Goal: Find specific page/section: Find specific page/section

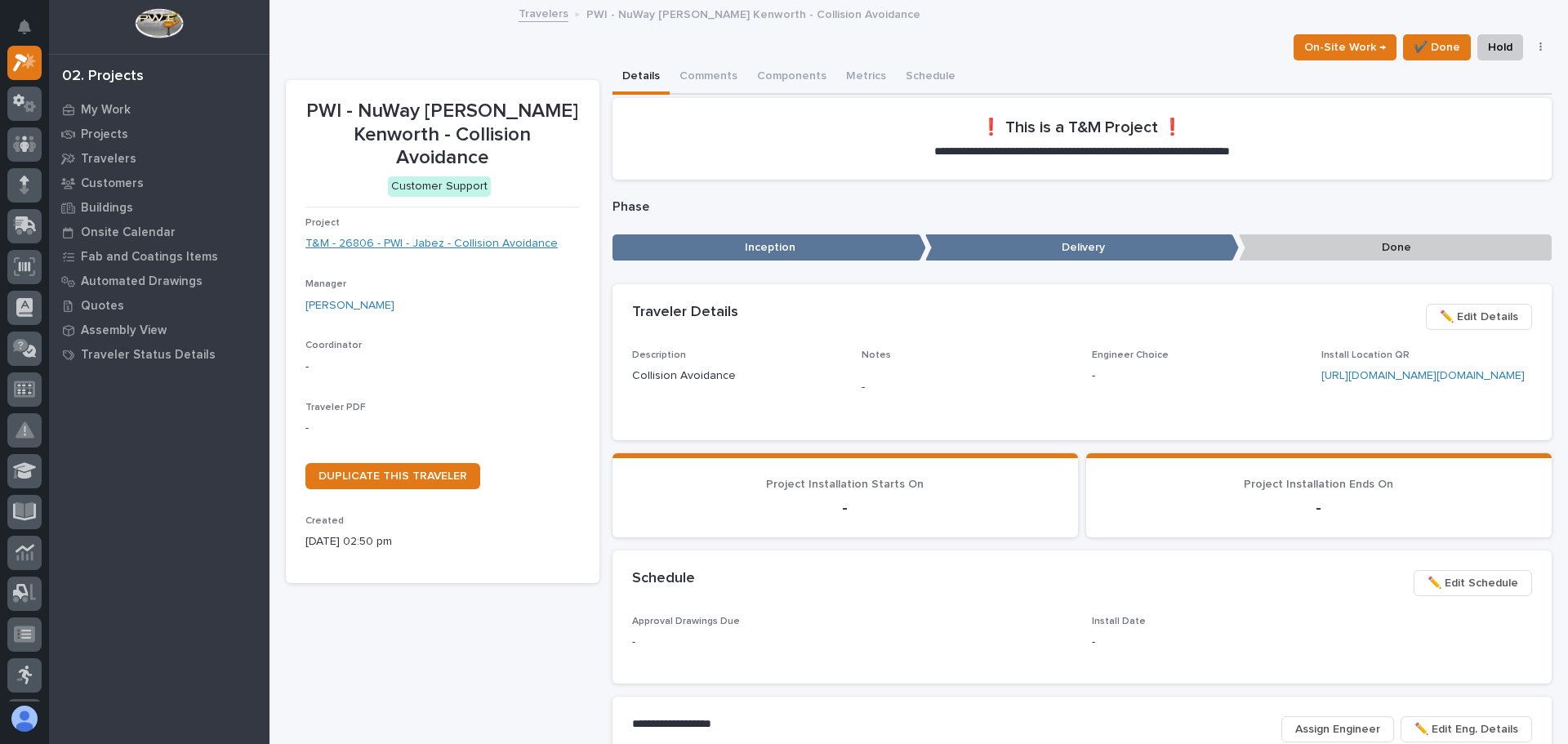
click at [418, 242] on link "T&M - 26806 - PWI - Jabez - Collision Avoidance" at bounding box center [431, 244] width 252 height 17
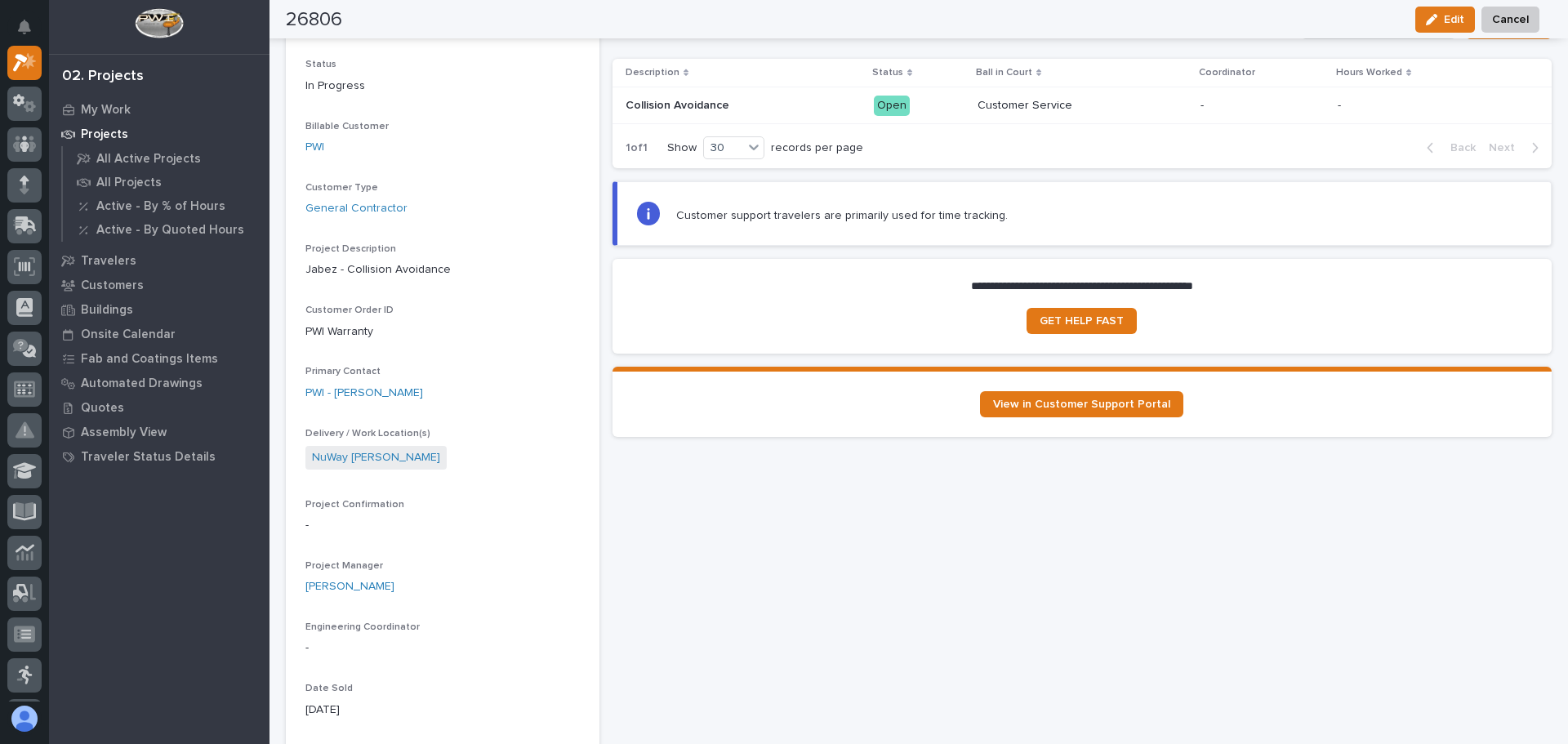
scroll to position [164, 0]
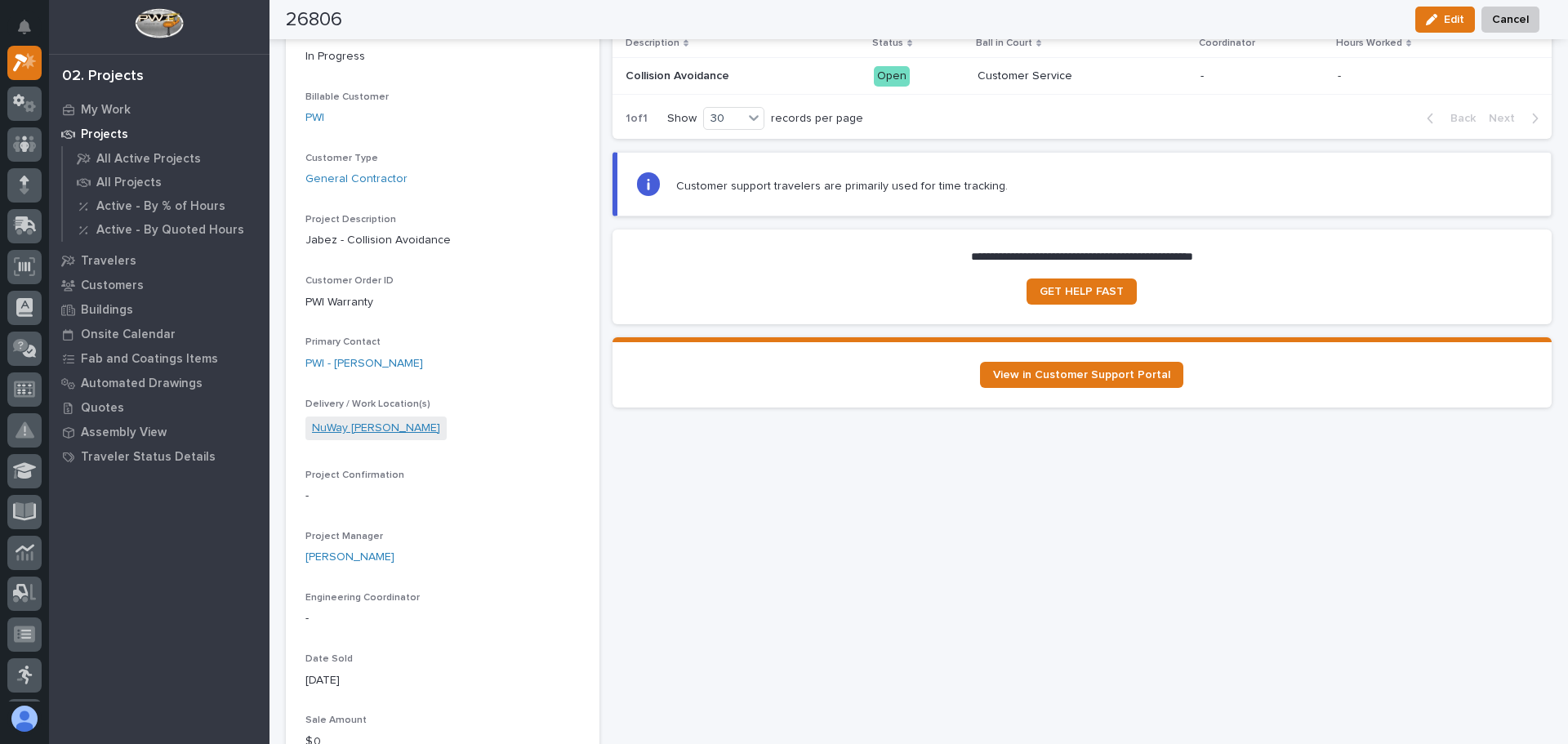
click at [386, 426] on link "NuWay Whiteford Kenworth" at bounding box center [376, 429] width 128 height 17
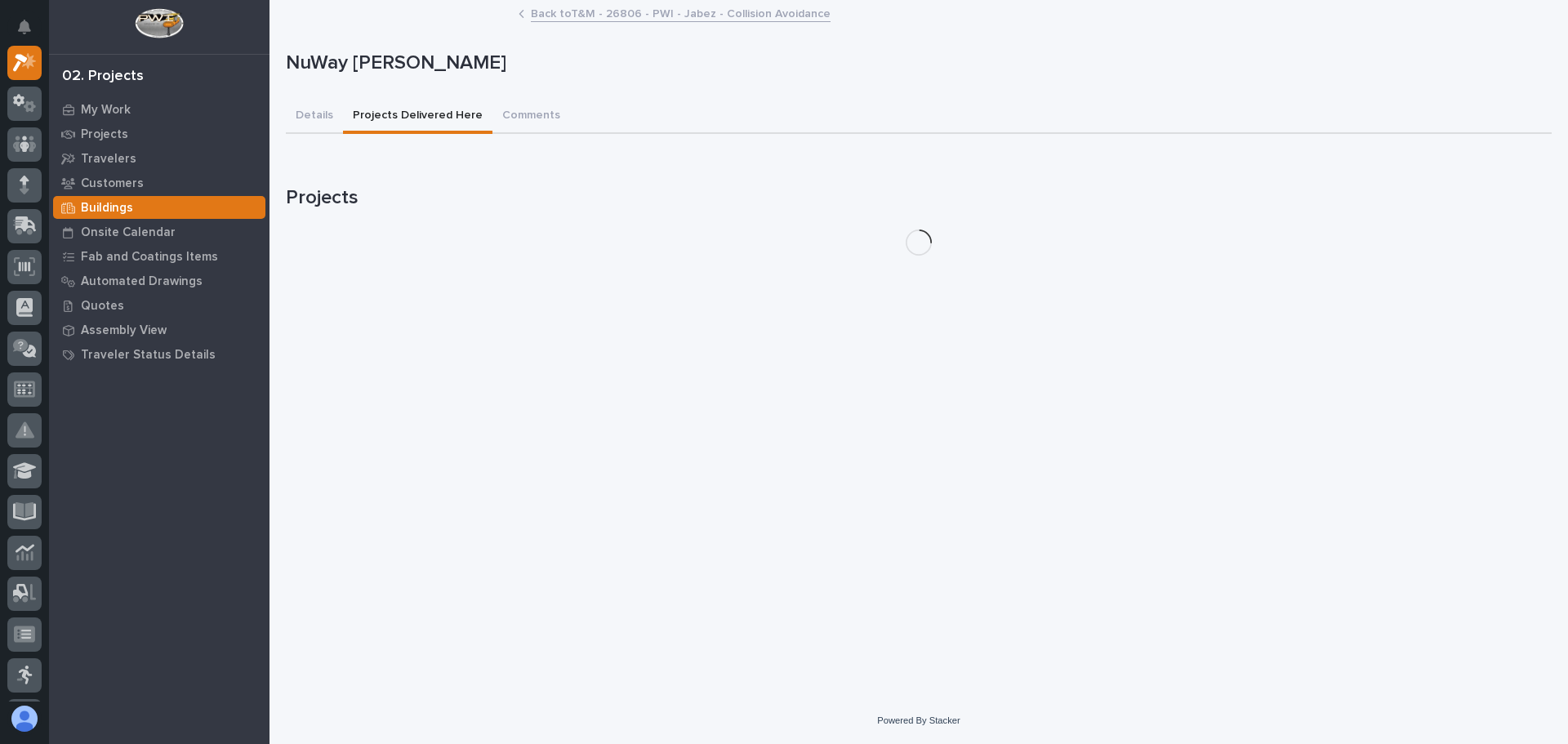
click at [422, 113] on button "Projects Delivered Here" at bounding box center [417, 117] width 150 height 34
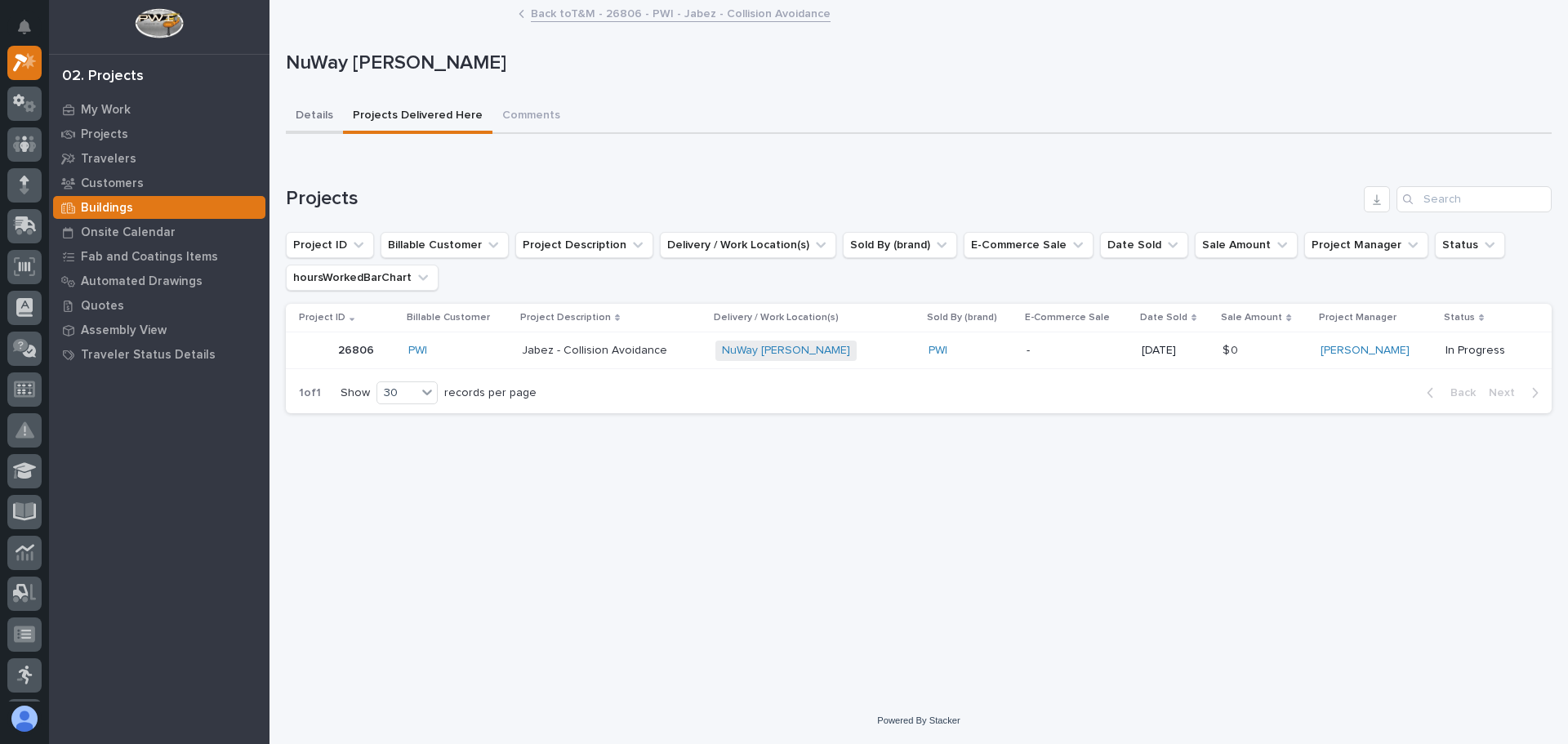
click at [312, 112] on button "Details" at bounding box center [314, 117] width 57 height 34
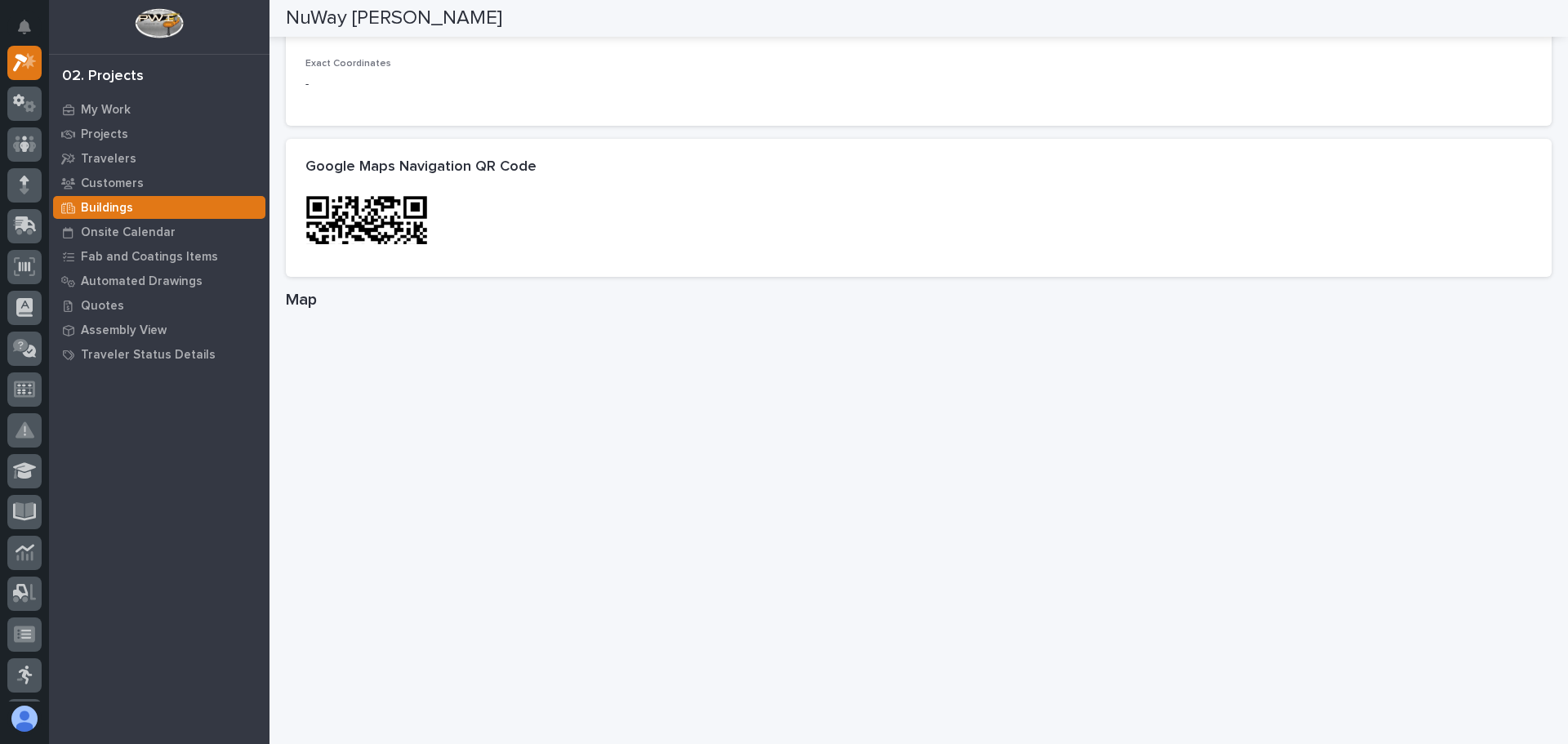
scroll to position [736, 0]
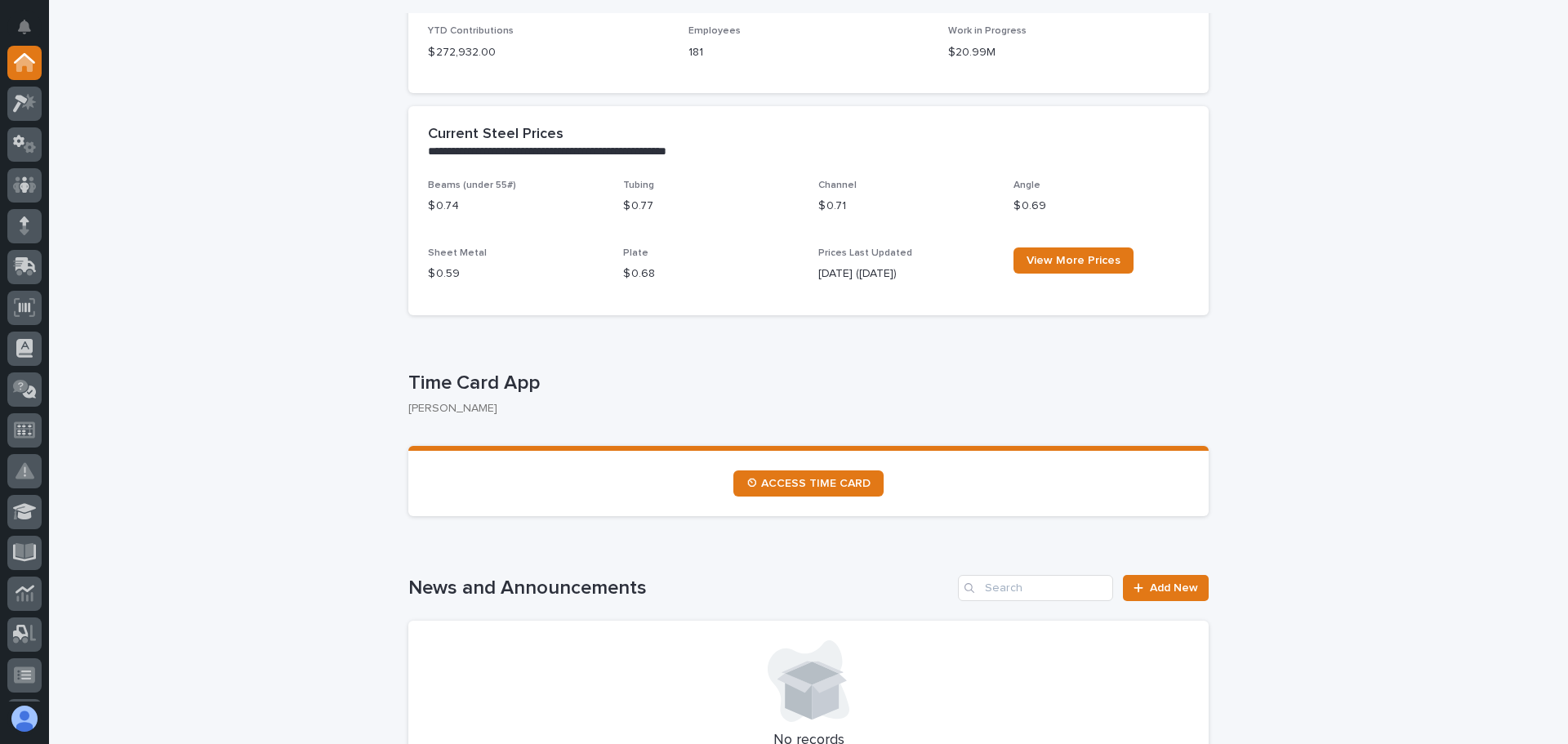
scroll to position [491, 0]
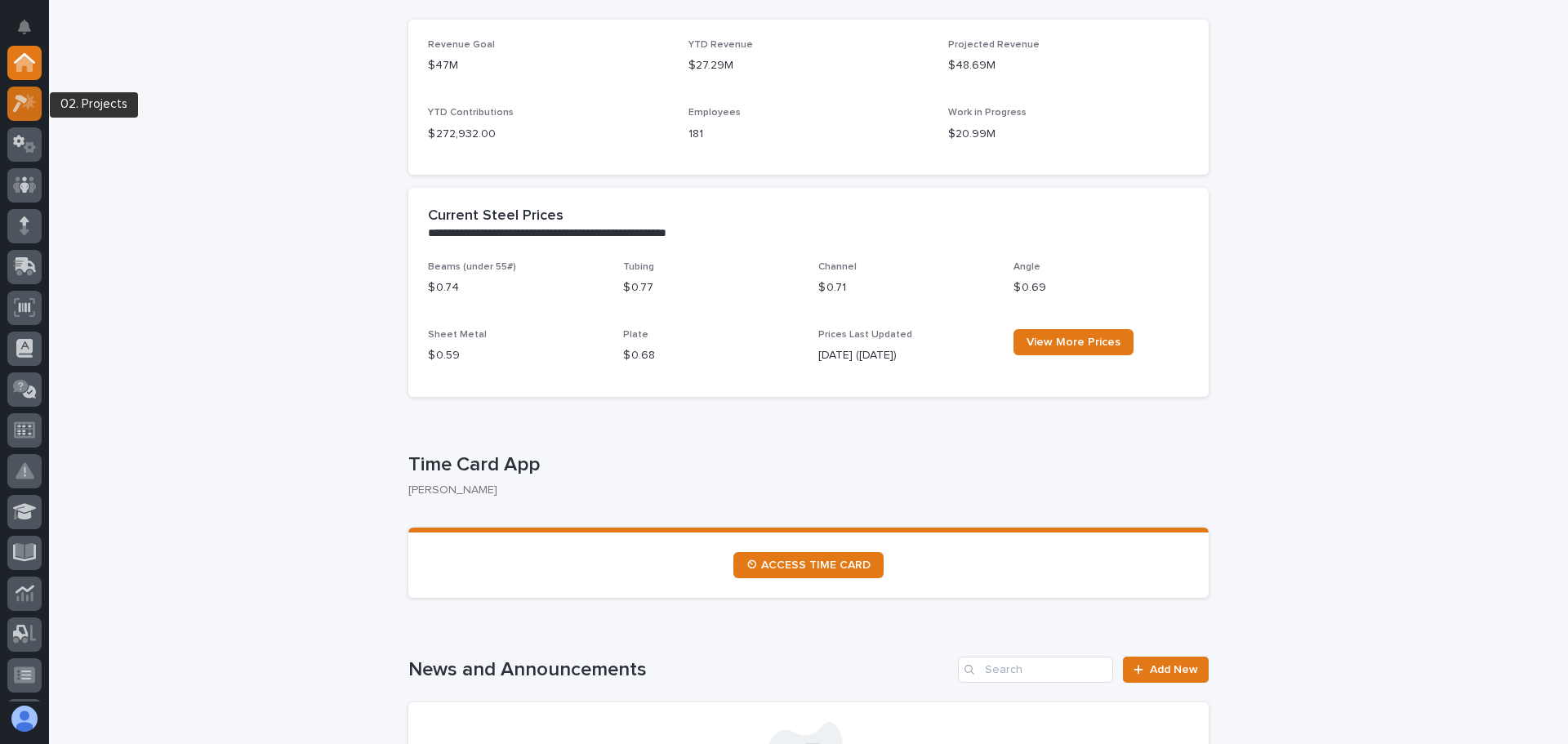
click at [28, 95] on icon at bounding box center [28, 101] width 14 height 16
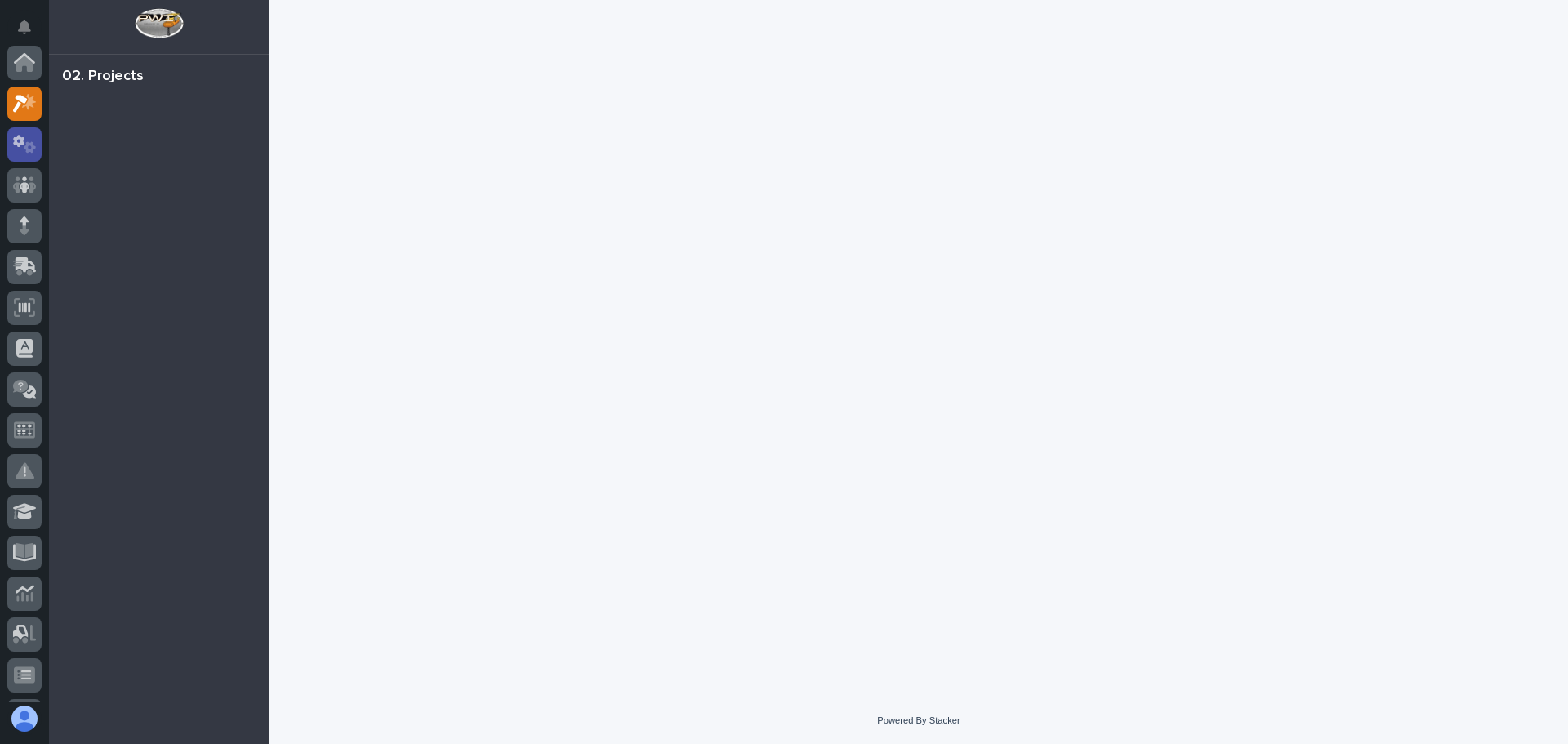
scroll to position [40, 0]
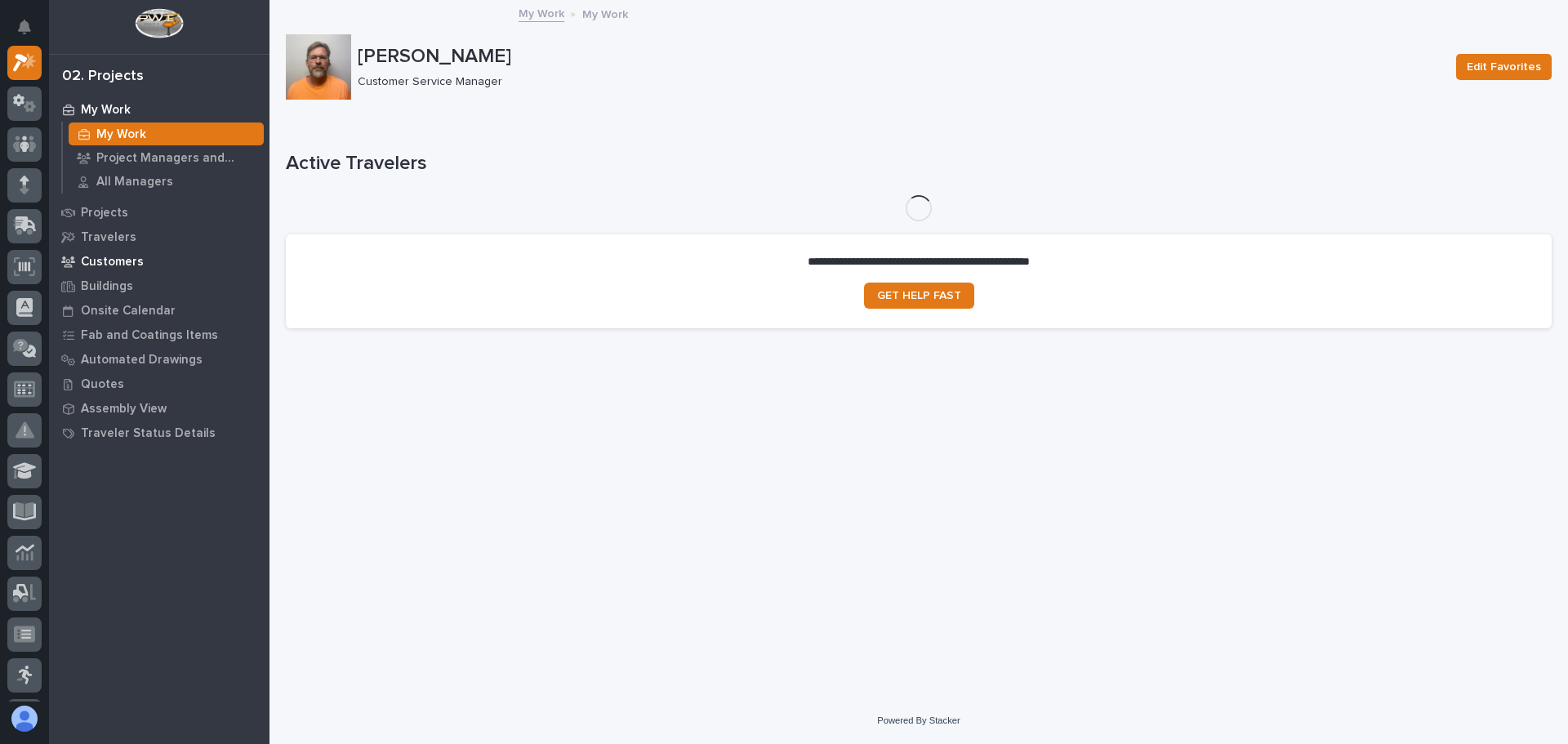
click at [138, 259] on p "Customers" at bounding box center [112, 263] width 63 height 15
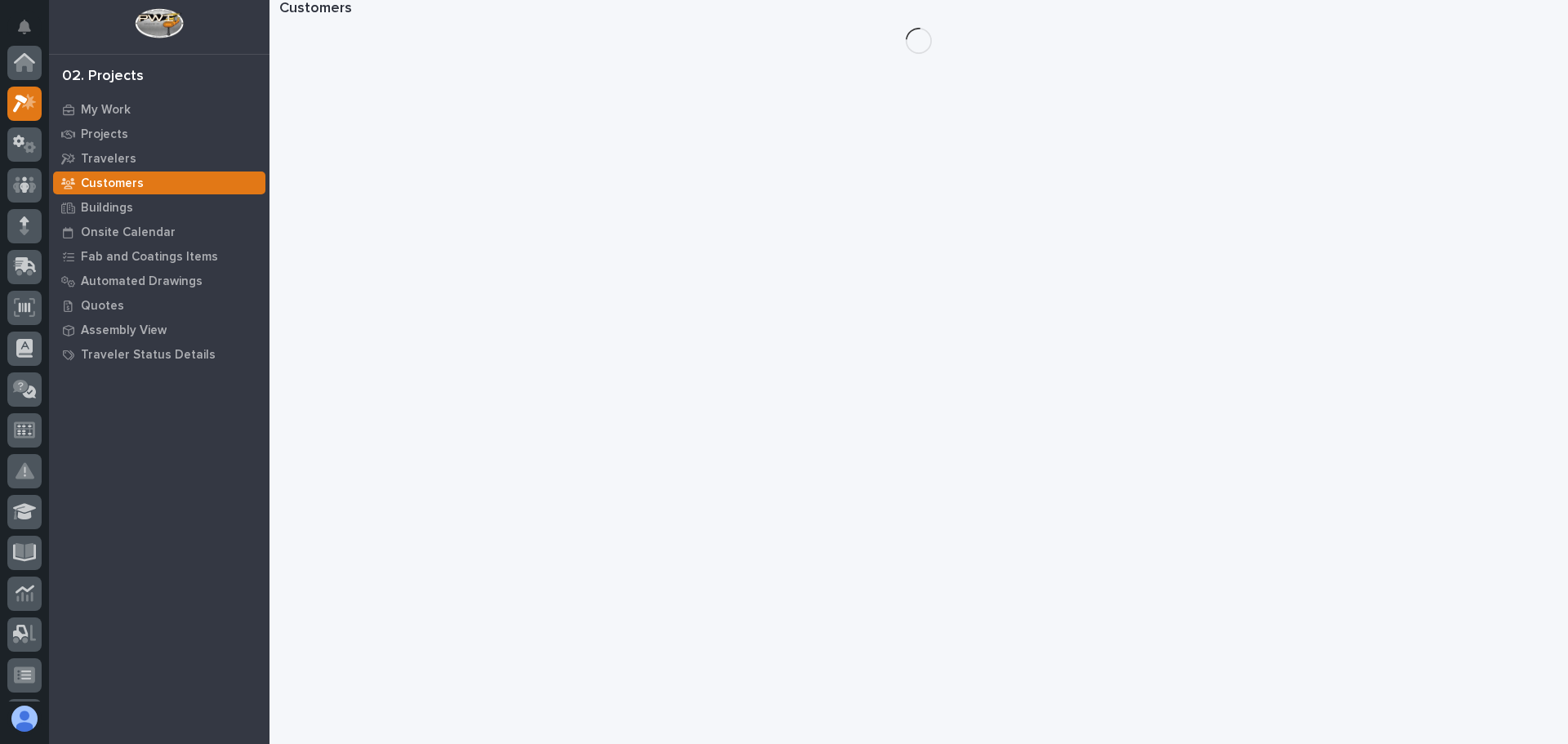
scroll to position [40, 0]
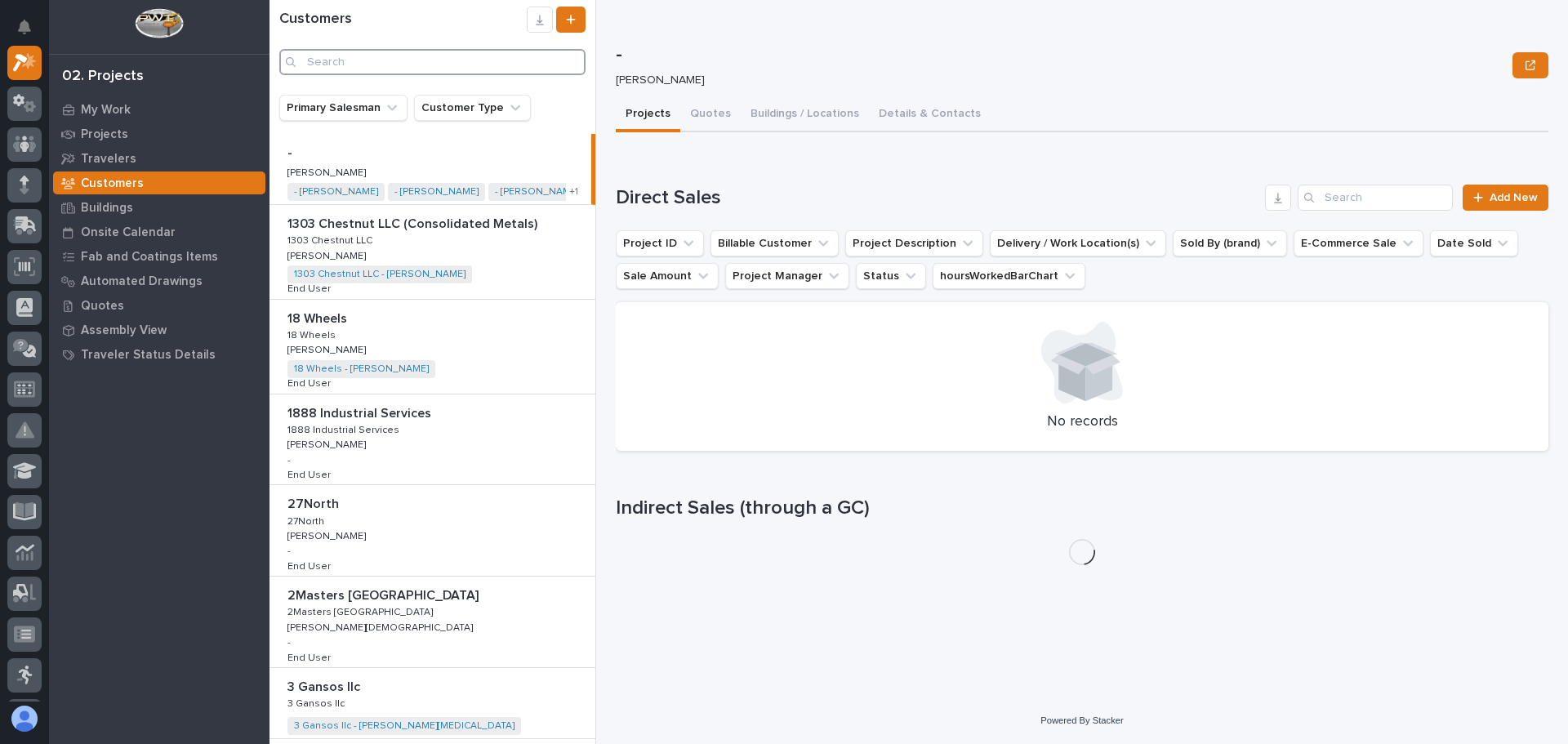
click at [355, 60] on input "Search" at bounding box center [432, 62] width 306 height 26
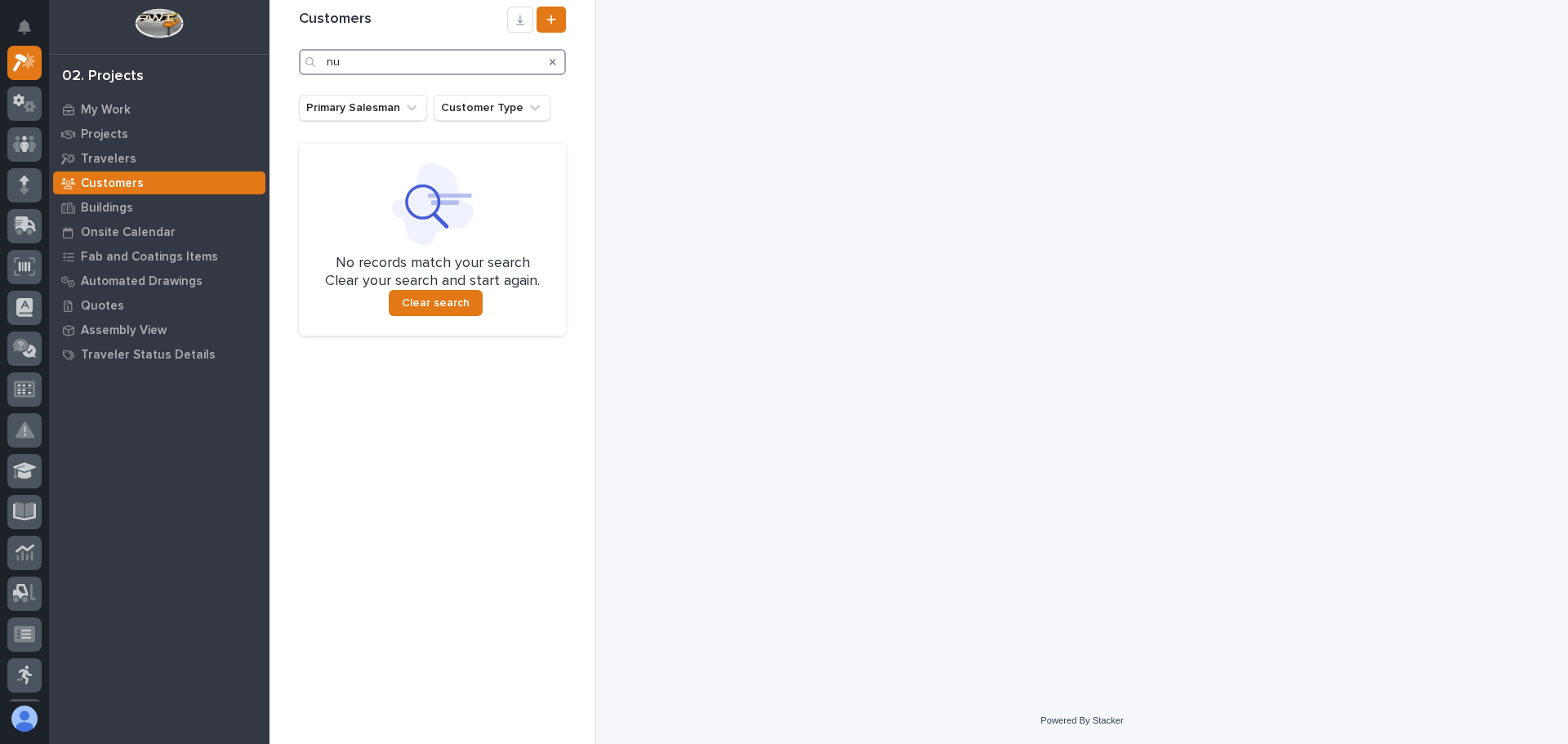
type input "n"
type input "j"
type input "n"
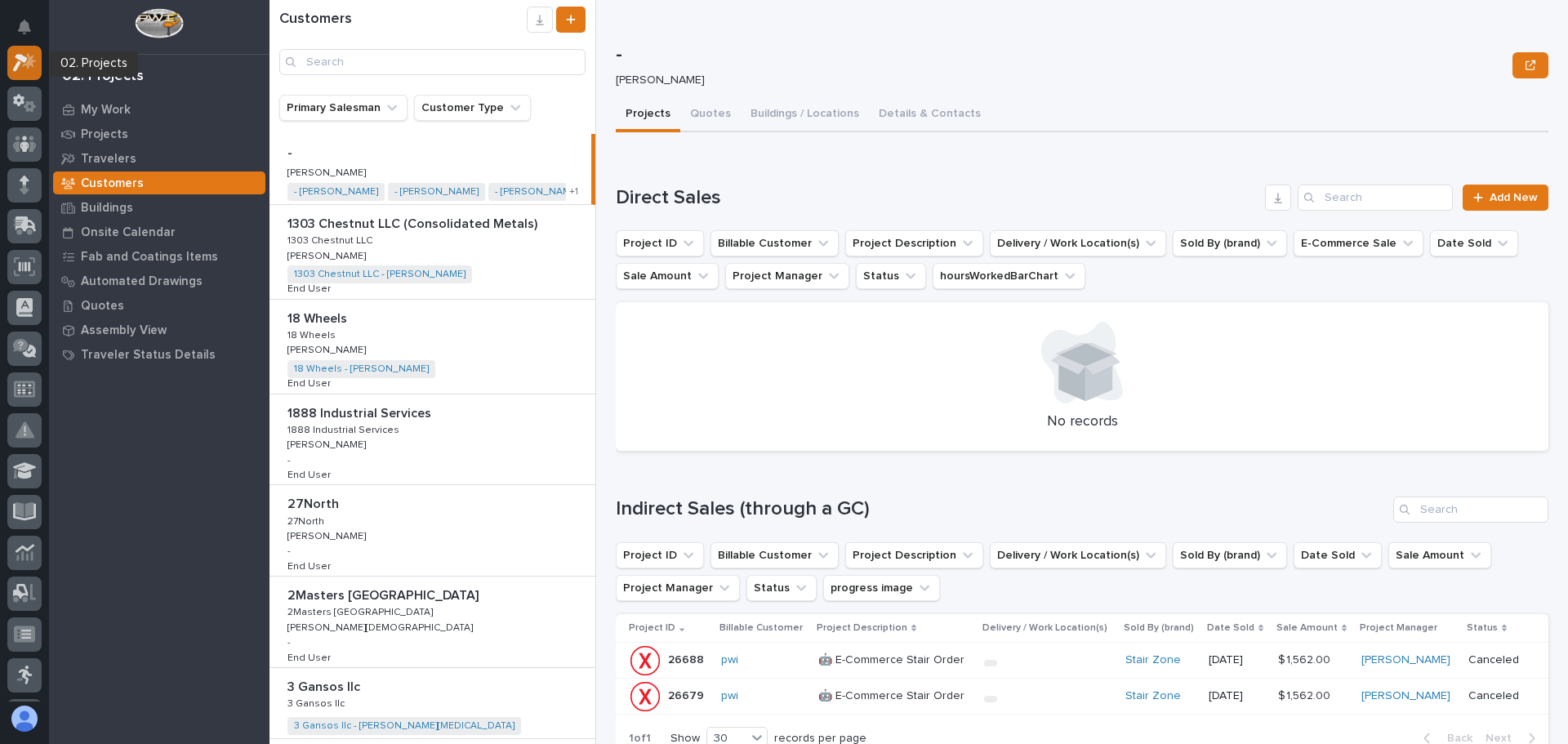
click at [24, 59] on icon at bounding box center [21, 62] width 15 height 18
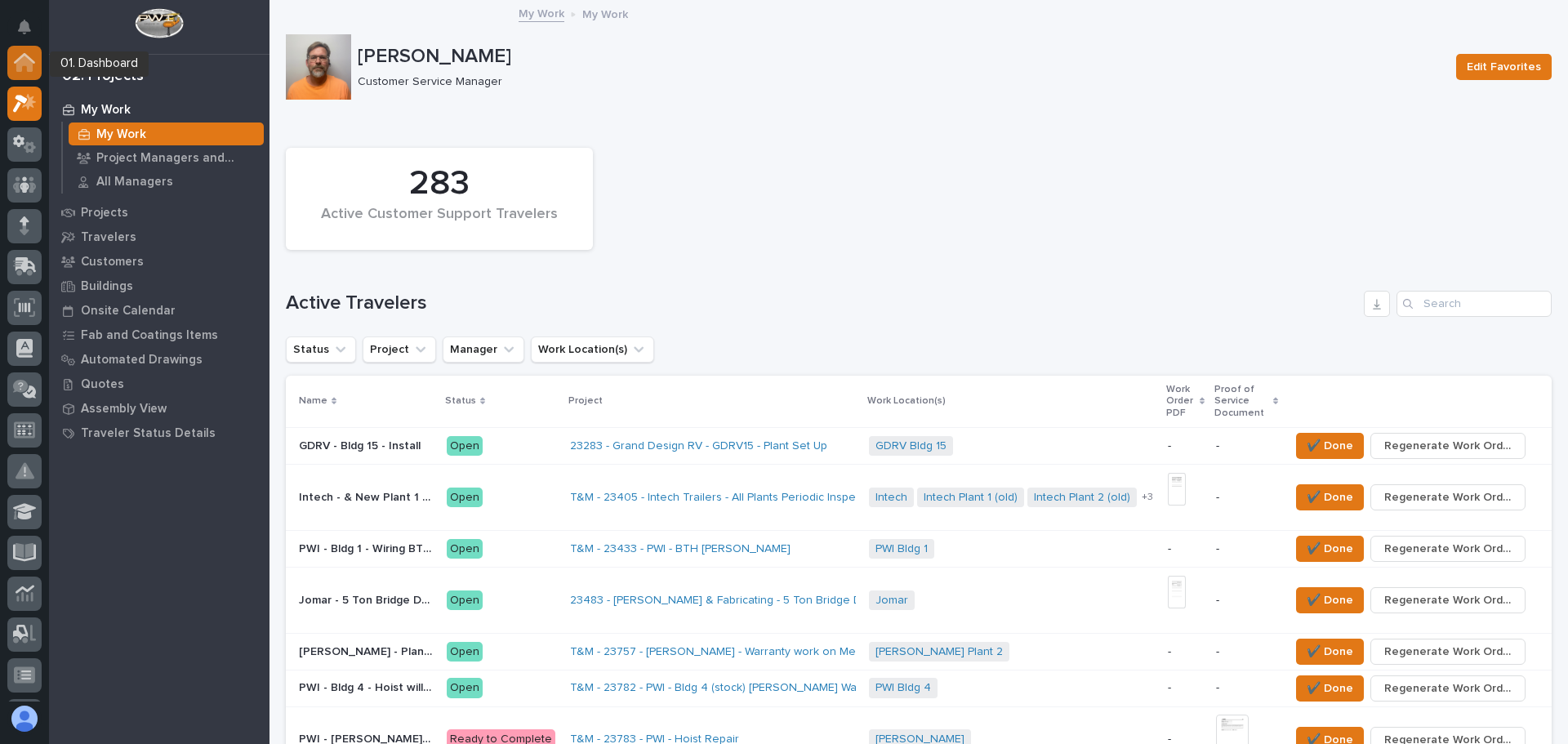
click at [24, 61] on icon at bounding box center [24, 63] width 16 height 16
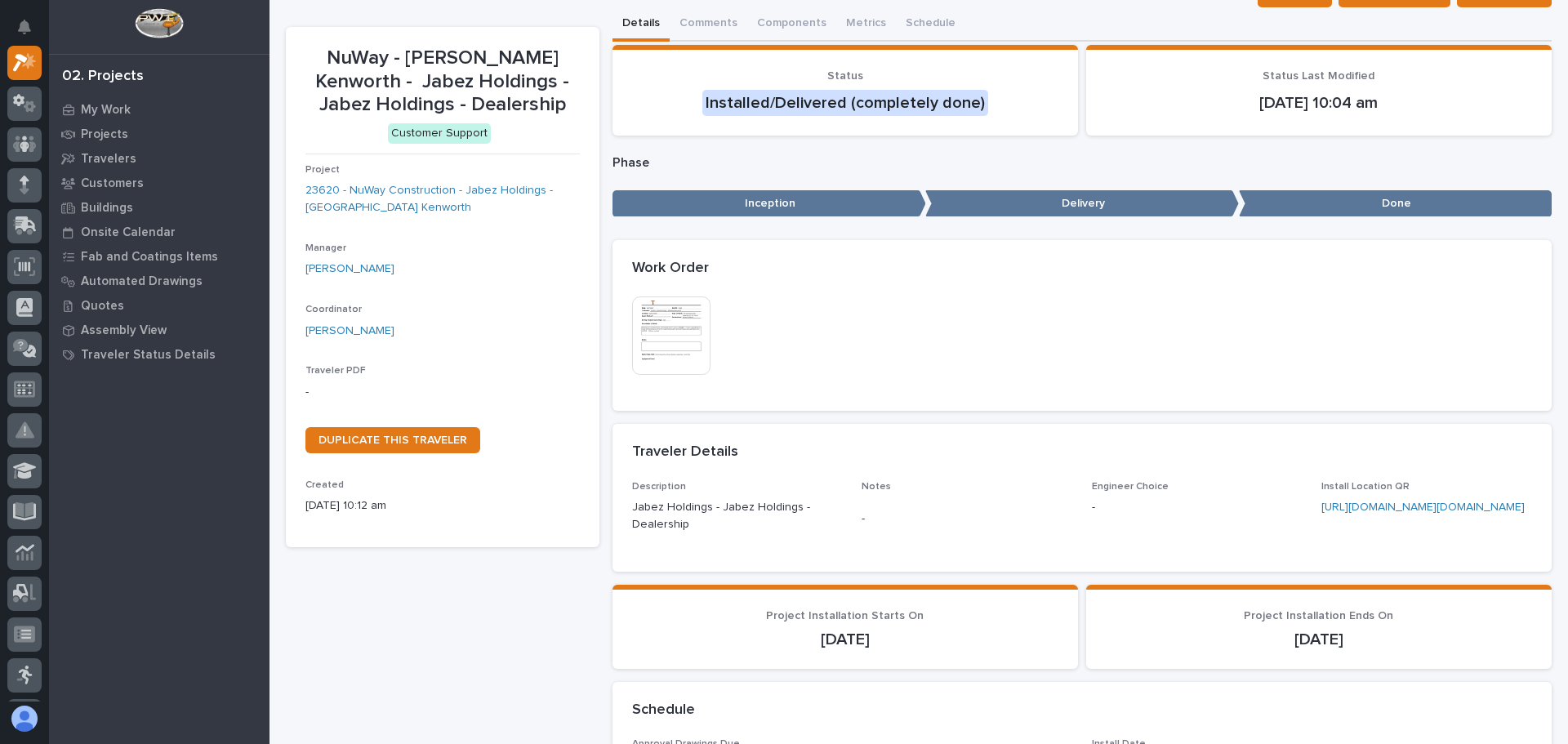
scroll to position [82, 0]
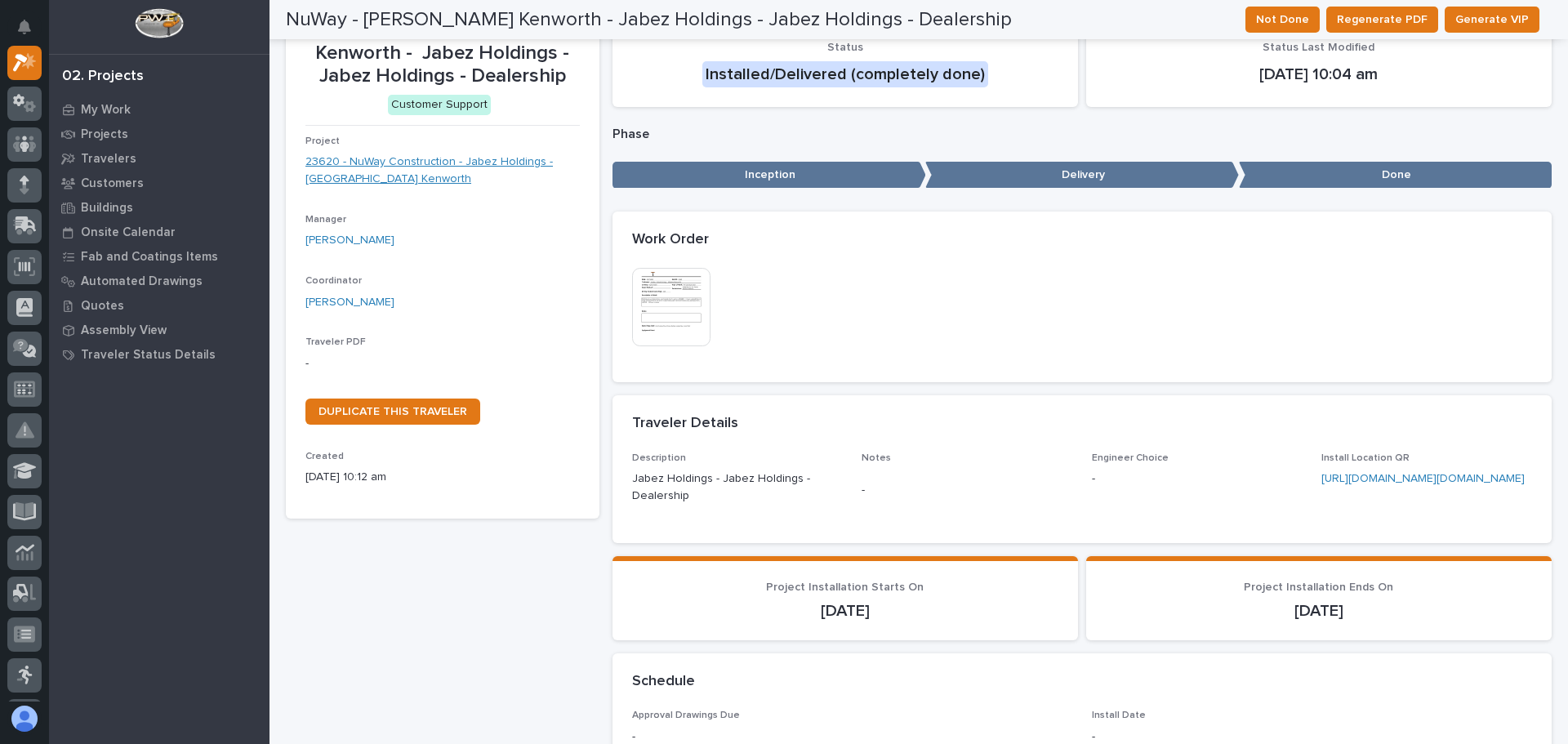
click at [379, 158] on link "23620 - NuWay Construction - Jabez Holdings - Whiteford Kenworth" at bounding box center [442, 170] width 275 height 34
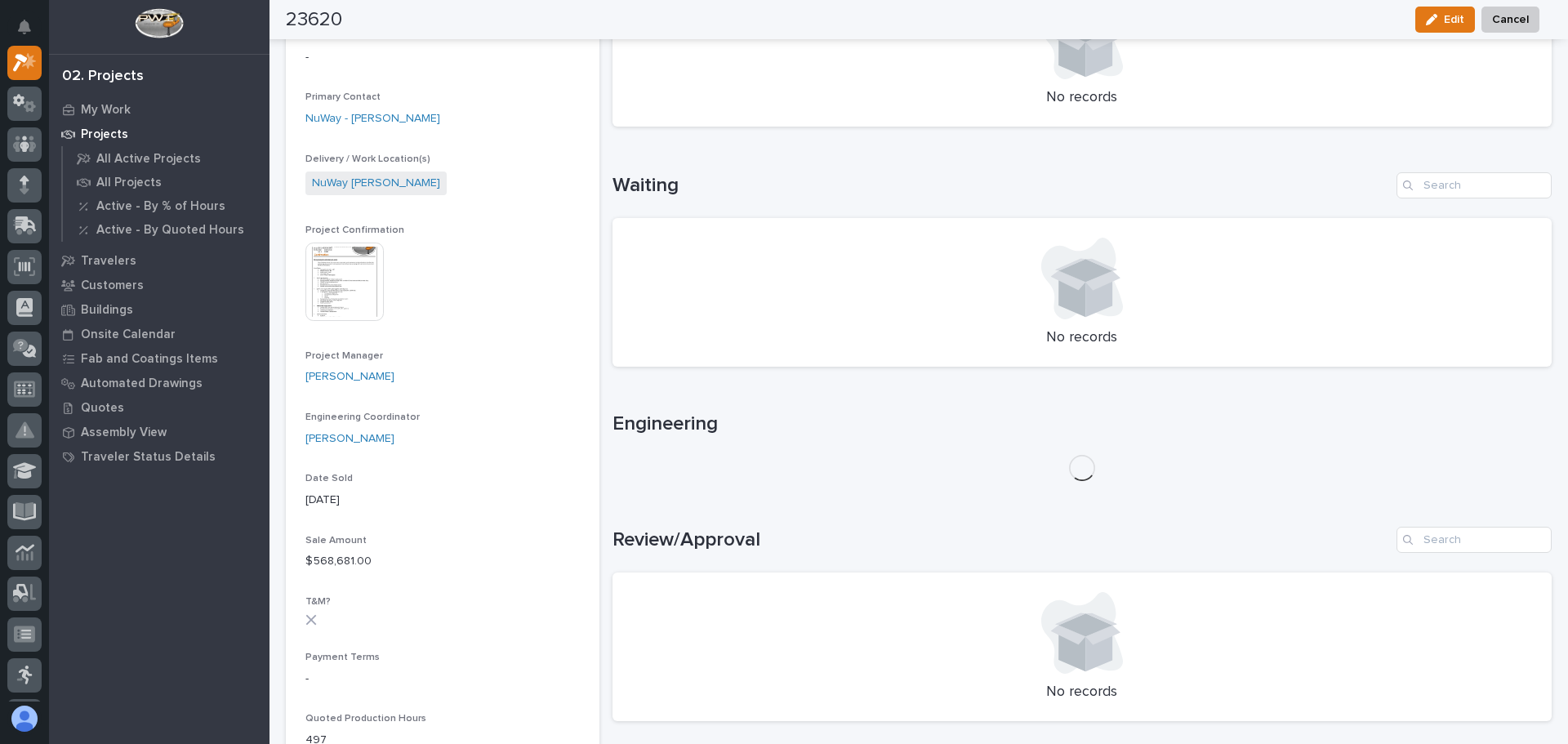
scroll to position [571, 0]
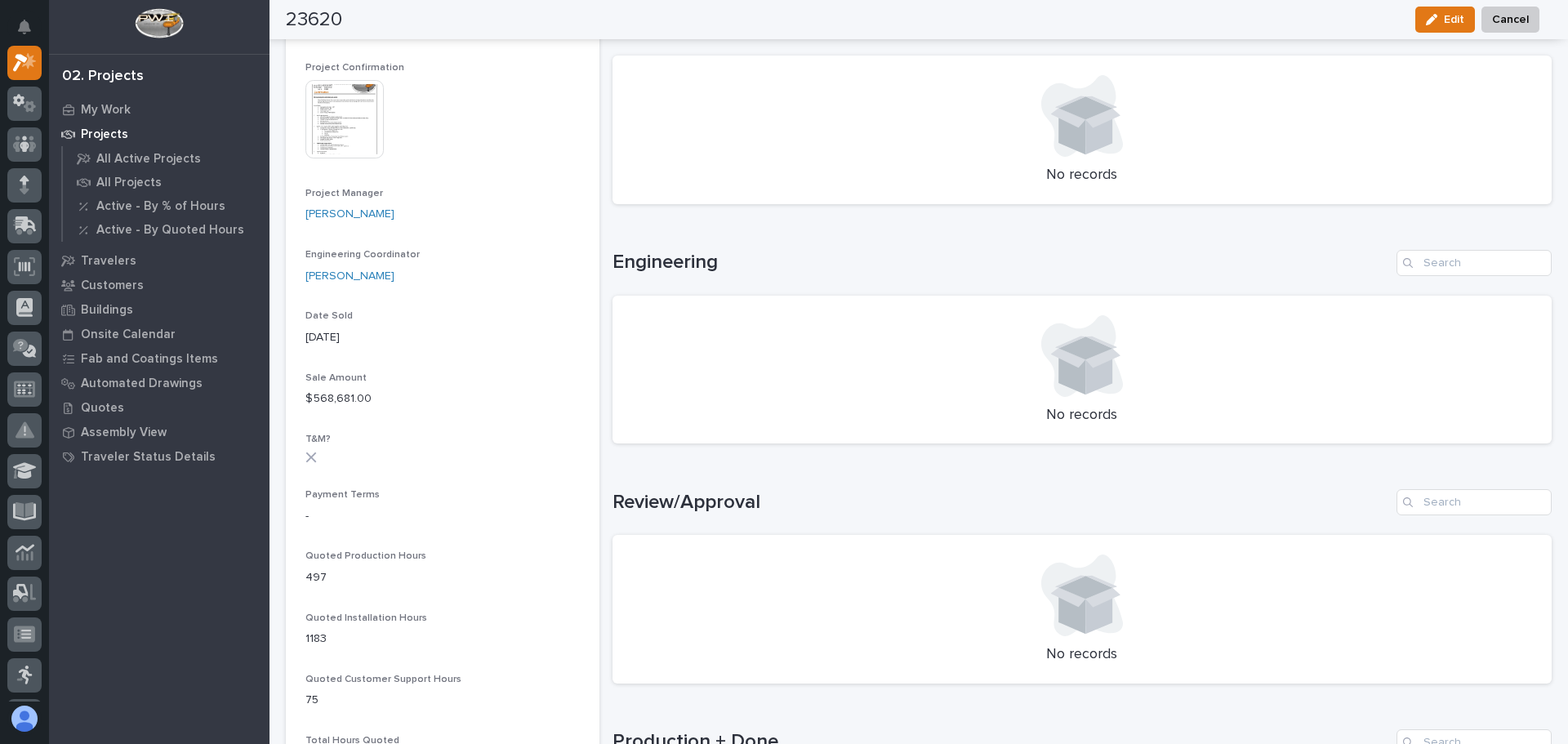
click at [358, 112] on img at bounding box center [344, 119] width 78 height 78
